Goal: Task Accomplishment & Management: Manage account settings

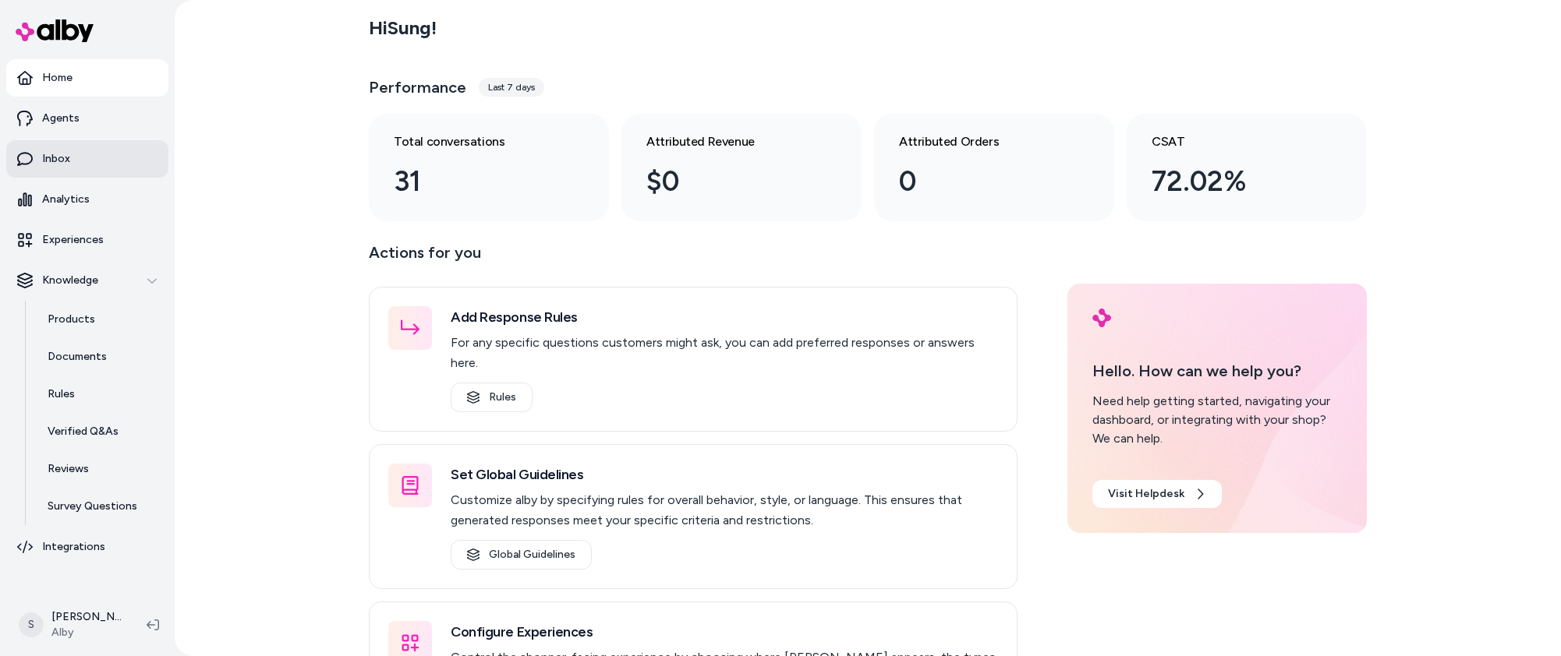
click at [121, 157] on link "Inbox" at bounding box center [87, 158] width 162 height 37
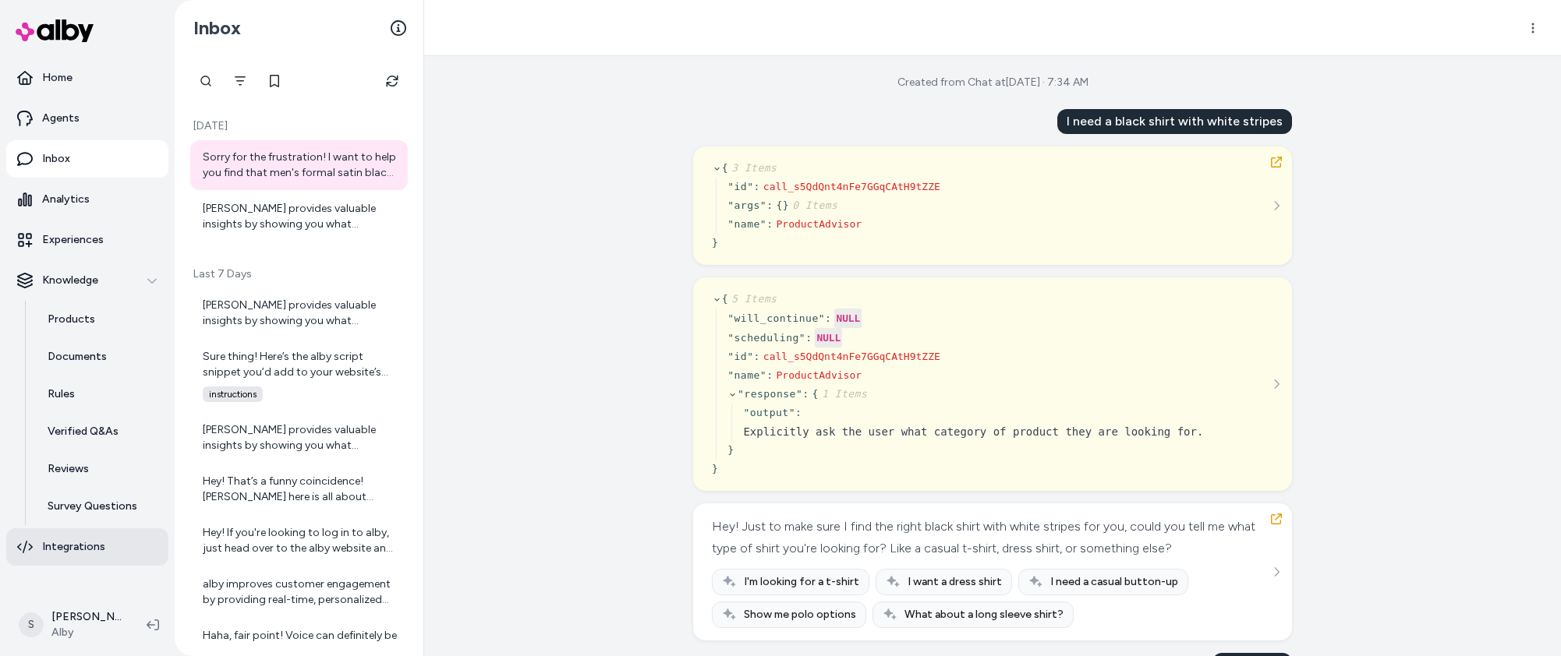
click at [101, 550] on p "Integrations" at bounding box center [73, 548] width 63 height 16
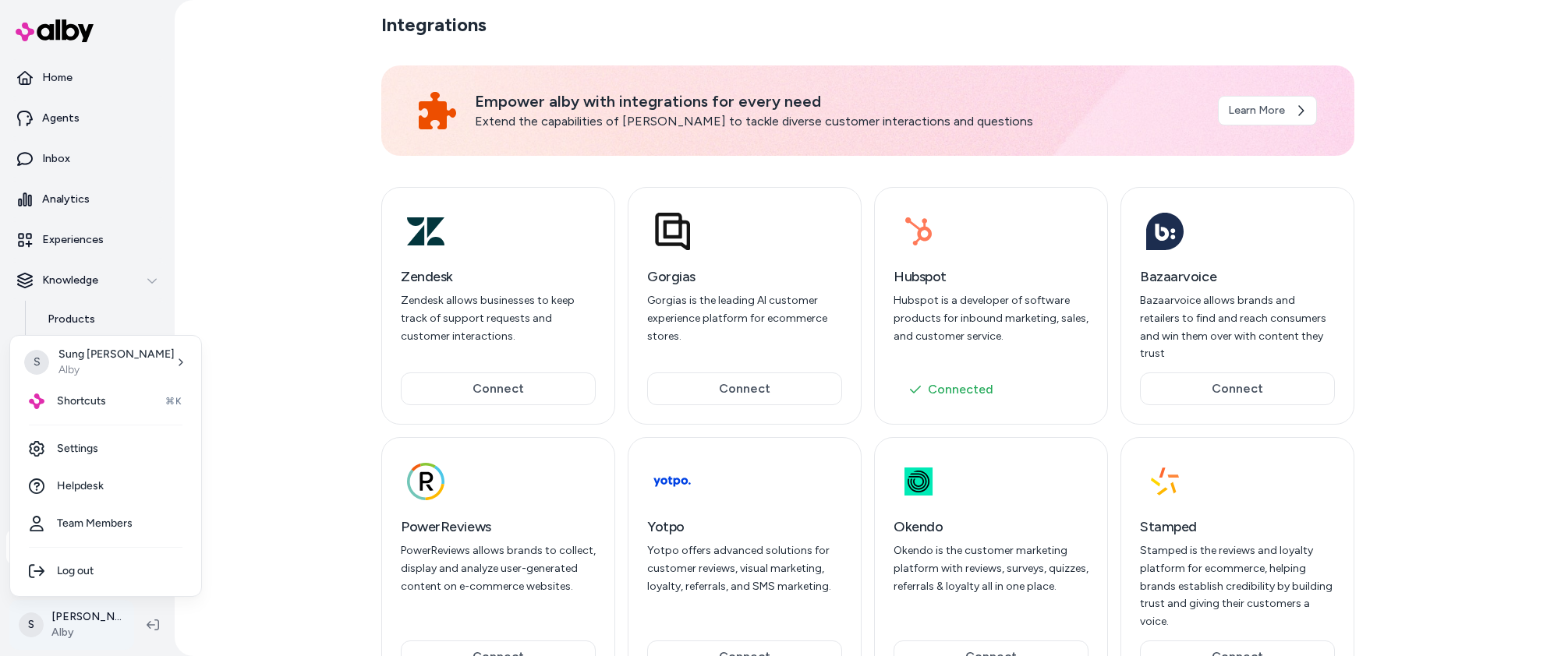
click at [76, 624] on html "Home Agents Inbox Analytics Experiences Knowledge Products Documents Rules Veri…" at bounding box center [780, 328] width 1561 height 656
click at [130, 451] on link "Settings" at bounding box center [105, 448] width 179 height 37
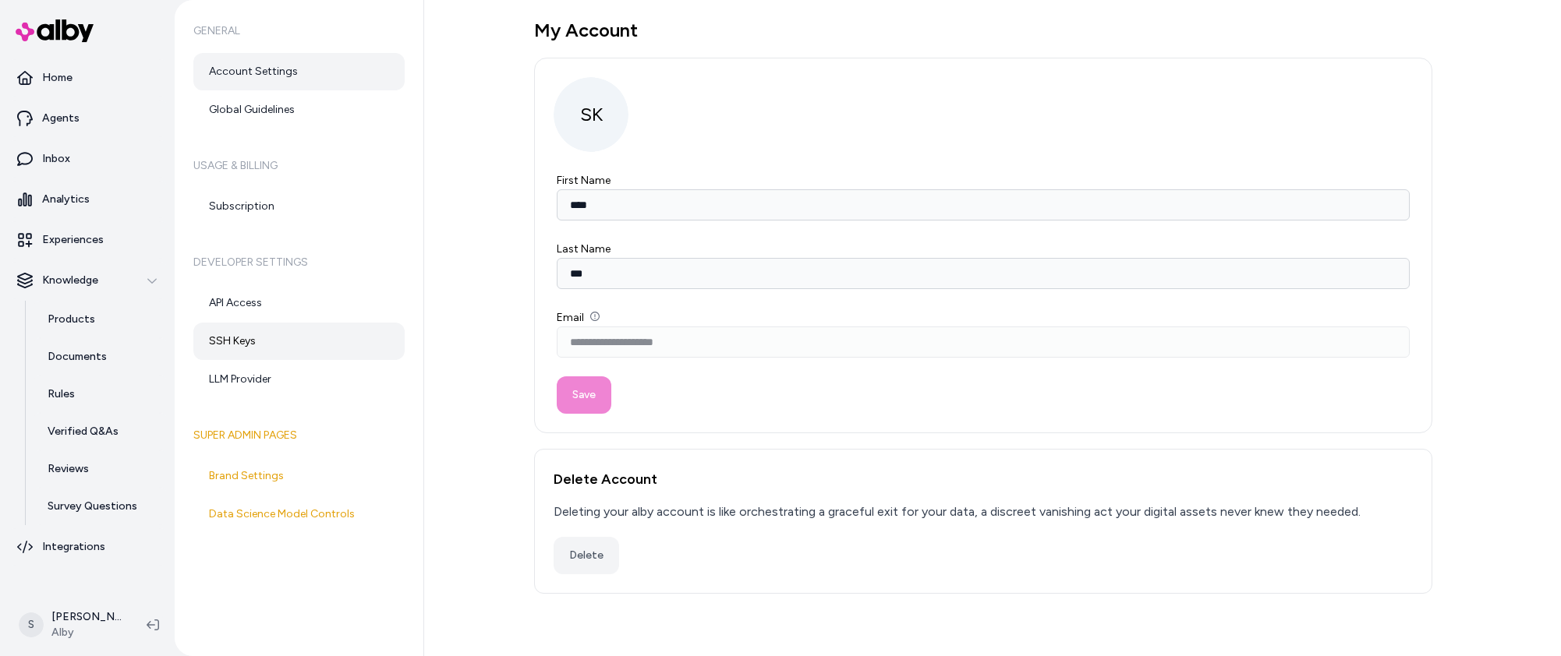
click at [310, 334] on link "SSH Keys" at bounding box center [298, 341] width 211 height 37
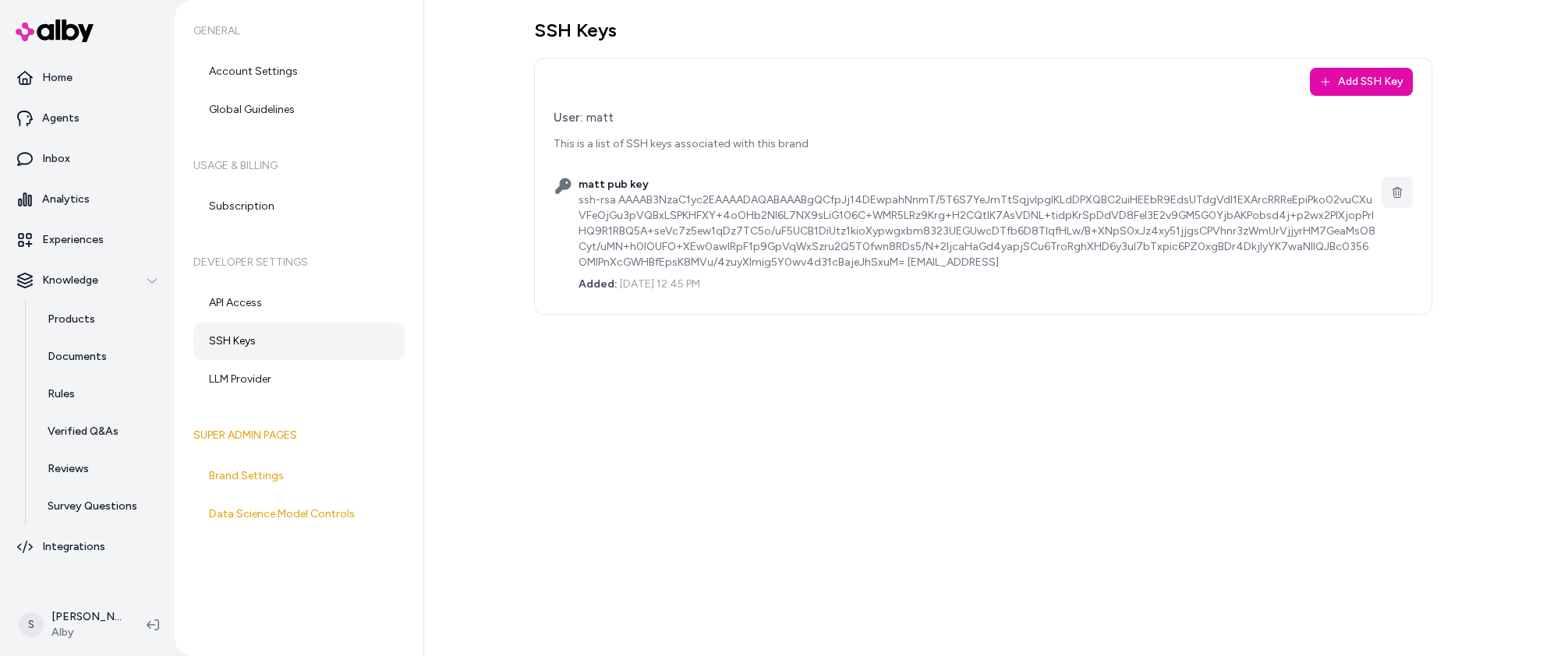
click at [825, 354] on div "SSH Keys Add SSH Key User: matt This is a list of SSH keys associated with this…" at bounding box center [992, 328] width 1137 height 656
drag, startPoint x: 587, startPoint y: 116, endPoint x: 630, endPoint y: 116, distance: 42.9
click at [630, 116] on div "User: matt" at bounding box center [983, 117] width 859 height 19
click at [815, 130] on div "User: matt This is a list of SSH keys associated with this brand" at bounding box center [983, 130] width 859 height 44
click at [861, 403] on div "SSH Keys Add SSH Key User: matt This is a list of SSH keys associated with this…" at bounding box center [992, 328] width 1137 height 656
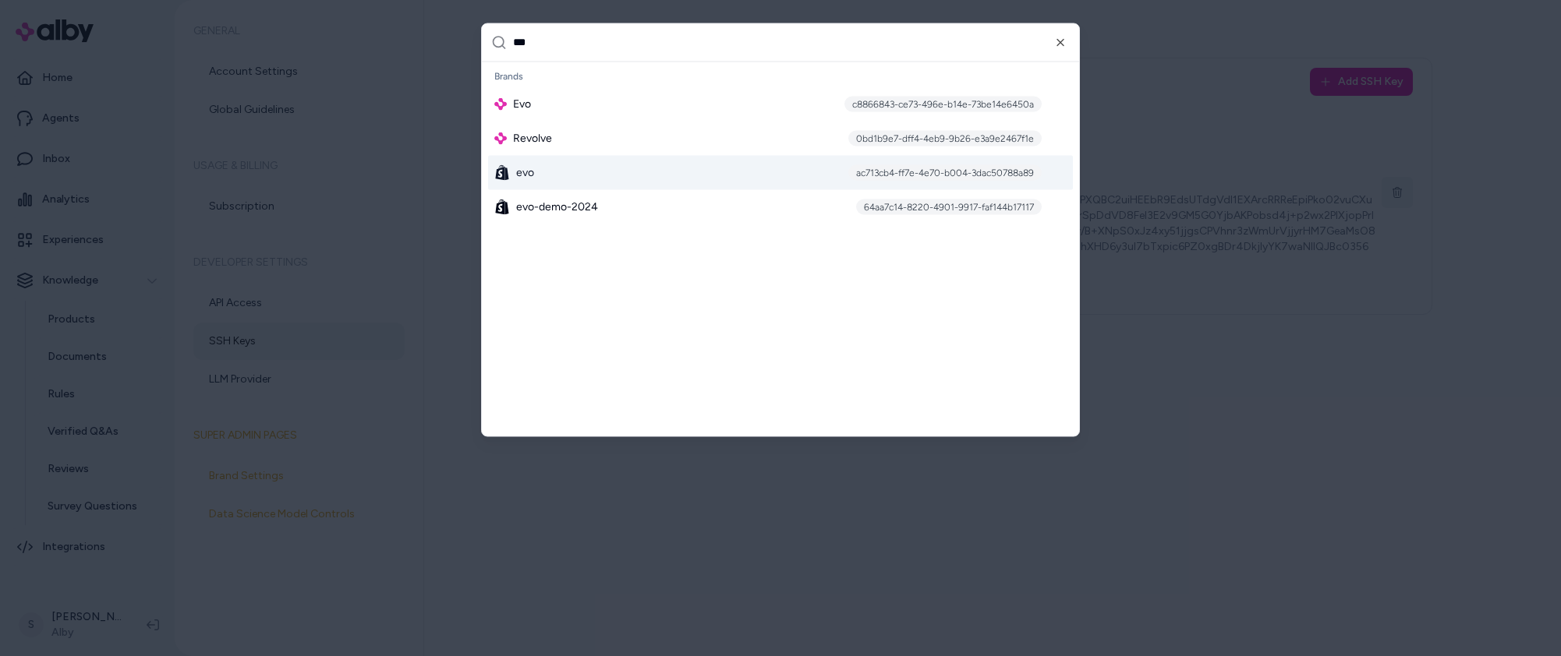
type input "***"
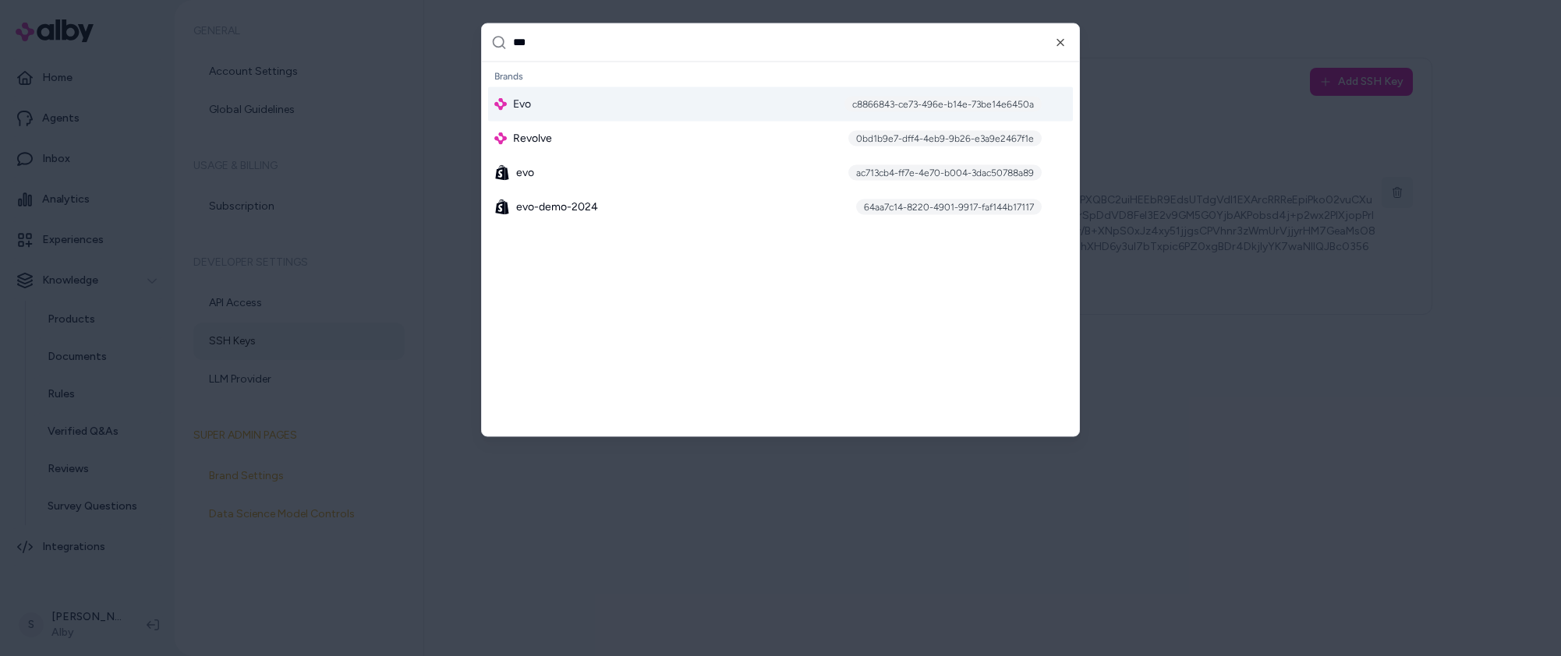
click at [399, 95] on div at bounding box center [780, 328] width 1561 height 656
